Goal: Task Accomplishment & Management: Complete application form

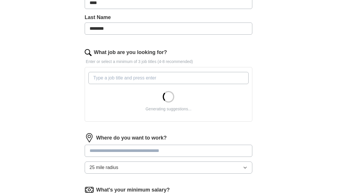
scroll to position [173, 0]
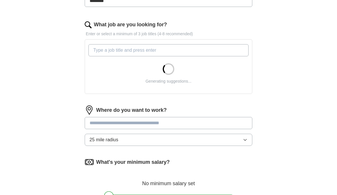
click at [151, 50] on input "What job are you looking for?" at bounding box center [168, 50] width 160 height 12
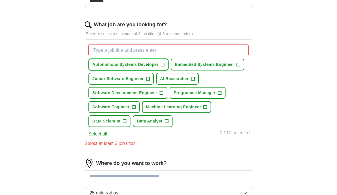
click at [163, 65] on span "+" at bounding box center [162, 64] width 3 height 5
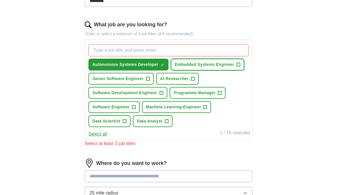
click at [237, 62] on span "+" at bounding box center [238, 64] width 3 height 5
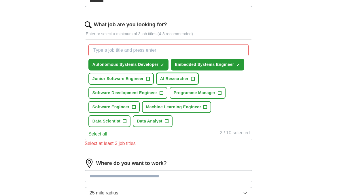
click at [192, 78] on span "+" at bounding box center [192, 78] width 3 height 5
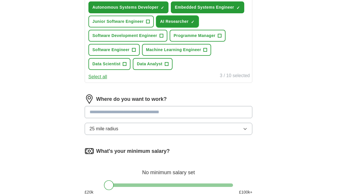
scroll to position [231, 0]
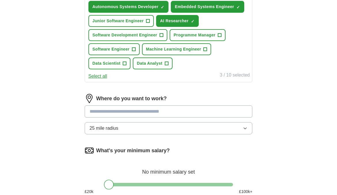
click at [149, 112] on input at bounding box center [169, 111] width 168 height 12
click at [145, 110] on input at bounding box center [169, 111] width 168 height 12
click at [176, 112] on input at bounding box center [169, 111] width 168 height 12
type input "******"
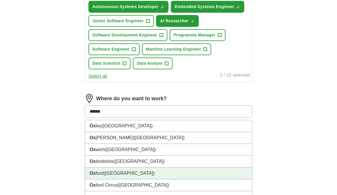
click at [114, 173] on span "([GEOGRAPHIC_DATA])" at bounding box center [129, 172] width 51 height 5
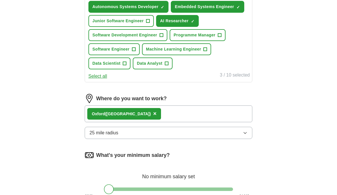
click at [135, 132] on button "25 mile radius" at bounding box center [169, 132] width 168 height 12
click at [46, 153] on div "ApplyIQ Let ApplyIQ do the hard work of searching and applying for jobs. Just t…" at bounding box center [168, 13] width 295 height 453
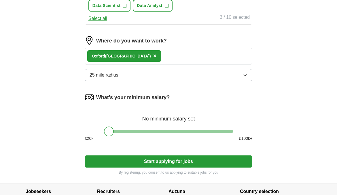
click at [132, 71] on button "25 mile radius" at bounding box center [169, 75] width 168 height 12
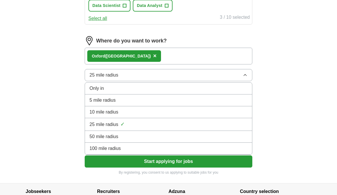
click at [128, 106] on li "10 mile radius" at bounding box center [168, 112] width 167 height 12
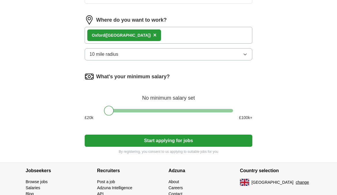
scroll to position [339, 0]
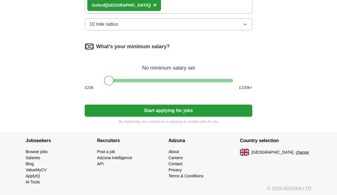
click at [109, 21] on span "10 mile radius" at bounding box center [104, 24] width 29 height 7
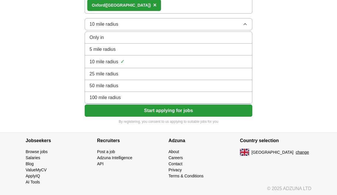
click at [109, 73] on span "25 mile radius" at bounding box center [104, 73] width 29 height 7
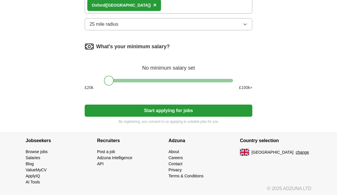
click at [117, 105] on button "Start applying for jobs" at bounding box center [169, 110] width 168 height 12
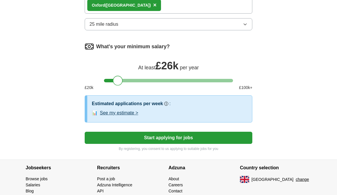
drag, startPoint x: 110, startPoint y: 79, endPoint x: 118, endPoint y: 80, distance: 8.4
click at [118, 80] on div at bounding box center [118, 80] width 10 height 10
click at [115, 77] on div at bounding box center [117, 80] width 10 height 10
click at [128, 138] on button "Start applying for jobs" at bounding box center [169, 137] width 168 height 12
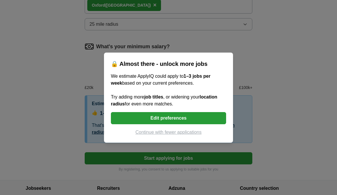
click at [156, 120] on button "Edit preferences" at bounding box center [168, 118] width 115 height 12
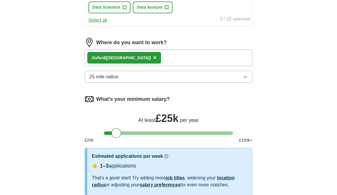
scroll to position [281, 0]
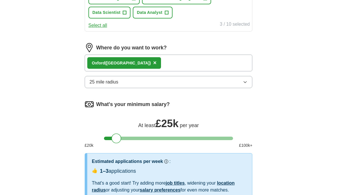
click at [166, 78] on button "25 mile radius" at bounding box center [169, 82] width 168 height 12
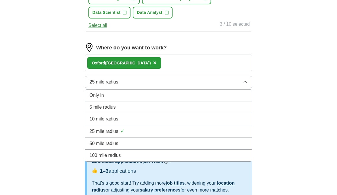
click at [131, 137] on li "50 mile radius" at bounding box center [168, 143] width 167 height 12
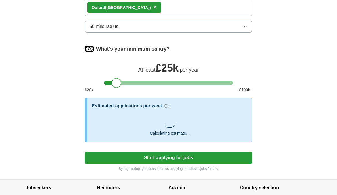
scroll to position [339, 0]
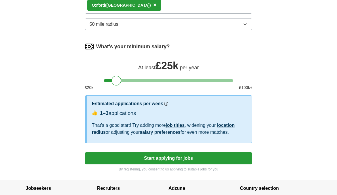
click at [160, 154] on button "Start applying for jobs" at bounding box center [169, 158] width 168 height 12
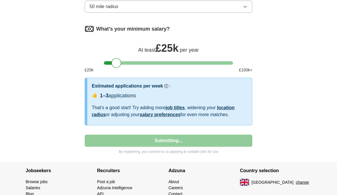
scroll to position [386, 0]
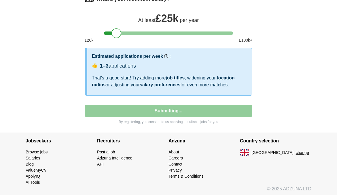
select select "**"
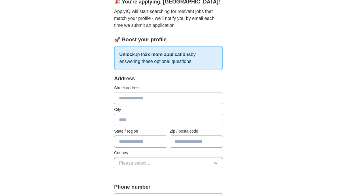
scroll to position [29, 0]
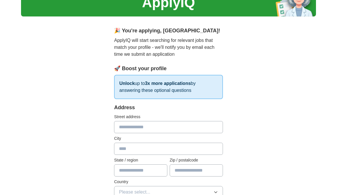
click at [160, 127] on input "text" at bounding box center [168, 127] width 109 height 12
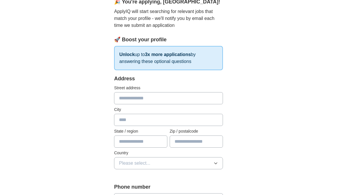
click at [160, 101] on input "text" at bounding box center [168, 98] width 109 height 12
type input "**********"
drag, startPoint x: 133, startPoint y: 111, endPoint x: 133, endPoint y: 115, distance: 4.6
click at [133, 112] on label "City" at bounding box center [168, 109] width 109 height 6
click at [133, 116] on input "text" at bounding box center [168, 120] width 109 height 12
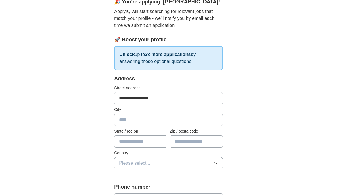
type input "******"
click at [199, 142] on input "*******" at bounding box center [196, 141] width 53 height 12
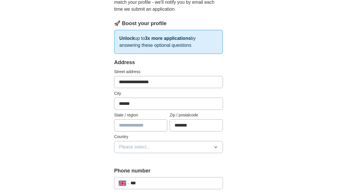
scroll to position [86, 0]
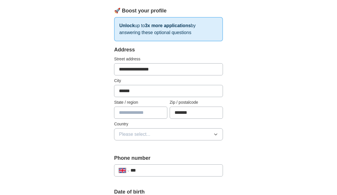
type input "*******"
click at [144, 108] on input "text" at bounding box center [140, 112] width 53 height 12
type input "**********"
click at [170, 135] on button "Please select..." at bounding box center [168, 134] width 109 height 12
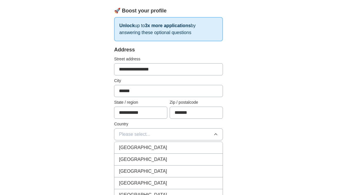
click at [164, 148] on div "[GEOGRAPHIC_DATA]" at bounding box center [168, 147] width 99 height 7
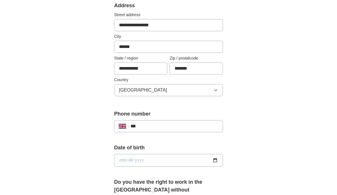
scroll to position [144, 0]
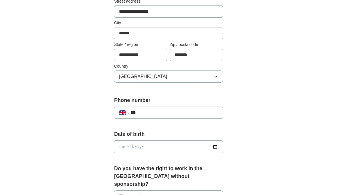
click at [152, 111] on input "***" at bounding box center [175, 112] width 88 height 7
type input "**********"
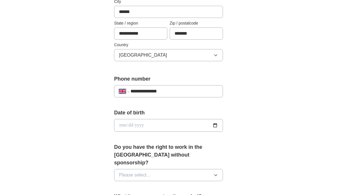
scroll to position [202, 0]
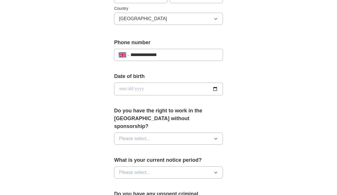
click at [149, 90] on input "date" at bounding box center [168, 88] width 109 height 13
type input "**********"
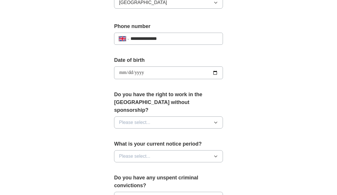
scroll to position [231, 0]
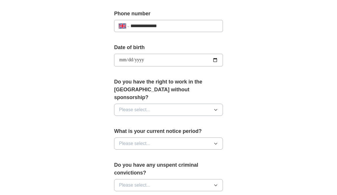
click at [170, 103] on button "Please select..." at bounding box center [168, 109] width 109 height 12
click at [157, 119] on div "Yes" at bounding box center [168, 122] width 99 height 7
click at [163, 137] on button "Please select..." at bounding box center [168, 143] width 109 height 12
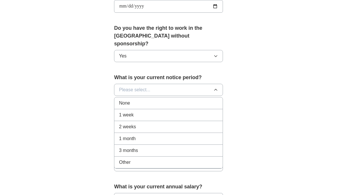
scroll to position [288, 0]
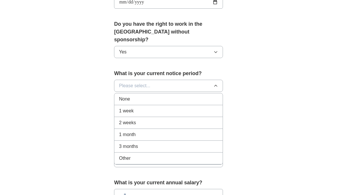
click at [117, 117] on li "2 weeks" at bounding box center [168, 123] width 108 height 12
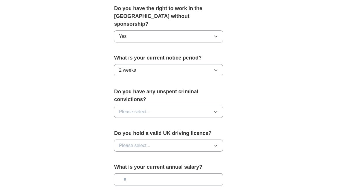
scroll to position [317, 0]
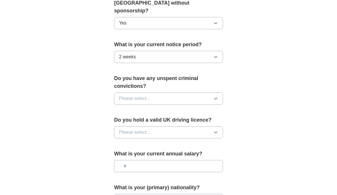
click at [135, 95] on span "Please select..." at bounding box center [134, 98] width 31 height 7
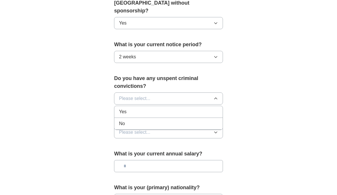
click at [136, 118] on li "No" at bounding box center [168, 124] width 108 height 12
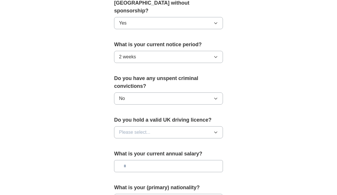
click at [141, 129] on span "Please select..." at bounding box center [134, 132] width 31 height 7
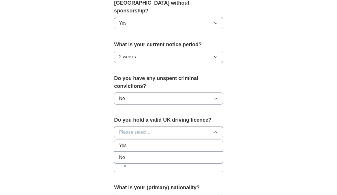
click at [140, 154] on div "No" at bounding box center [168, 157] width 99 height 7
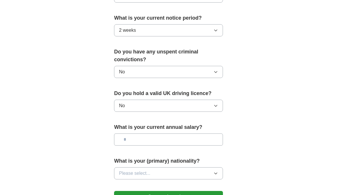
scroll to position [375, 0]
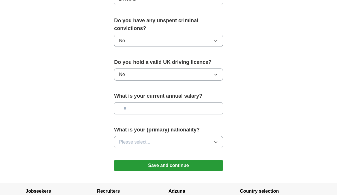
click at [133, 103] on input "text" at bounding box center [168, 108] width 109 height 12
click at [172, 136] on button "Please select..." at bounding box center [168, 142] width 109 height 12
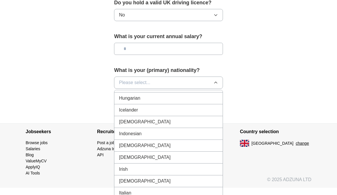
scroll to position [951, 0]
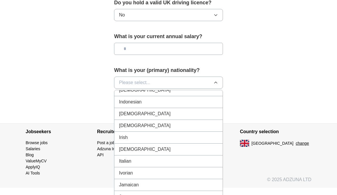
click at [137, 179] on li "Jamaican" at bounding box center [168, 185] width 108 height 12
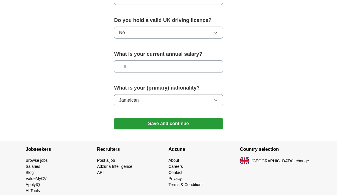
click at [159, 118] on button "Save and continue" at bounding box center [168, 124] width 109 height 12
